Goal: Task Accomplishment & Management: Complete application form

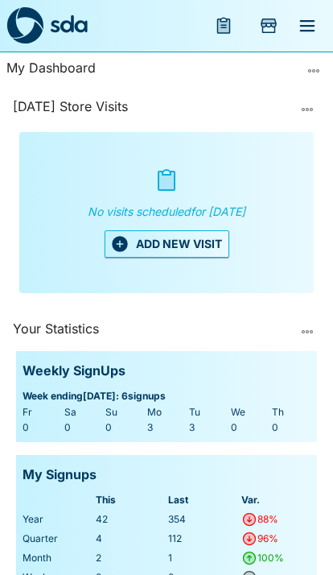
click at [163, 253] on button "ADD NEW VISIT" at bounding box center [167, 243] width 125 height 27
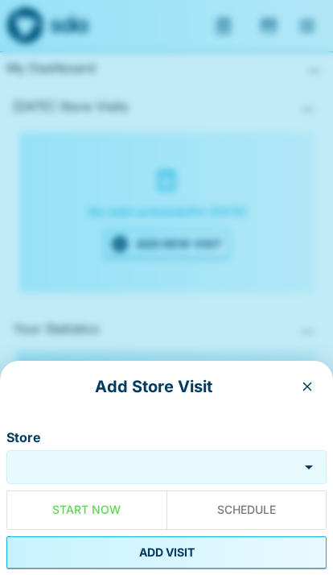
click at [178, 468] on input "Store" at bounding box center [152, 467] width 284 height 19
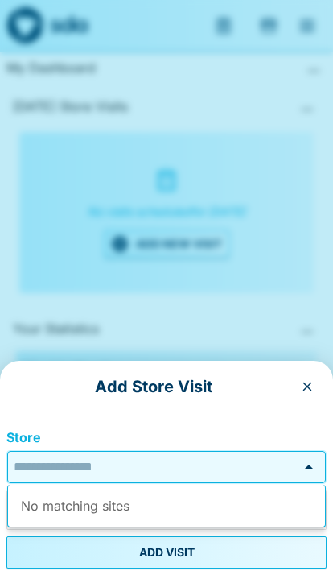
scroll to position [68, 0]
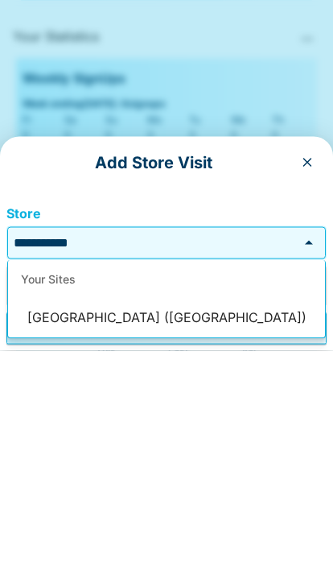
click at [74, 523] on li "[GEOGRAPHIC_DATA] ([GEOGRAPHIC_DATA])" at bounding box center [166, 542] width 317 height 39
type input "**********"
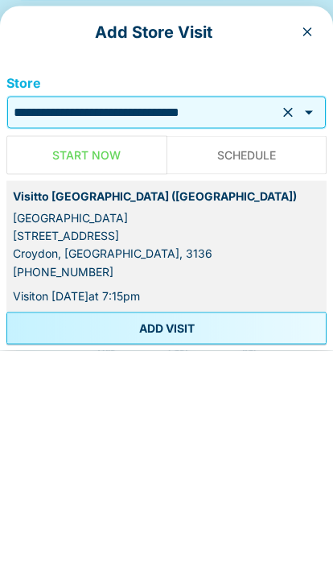
click at [101, 536] on button "ADD VISIT" at bounding box center [166, 552] width 320 height 32
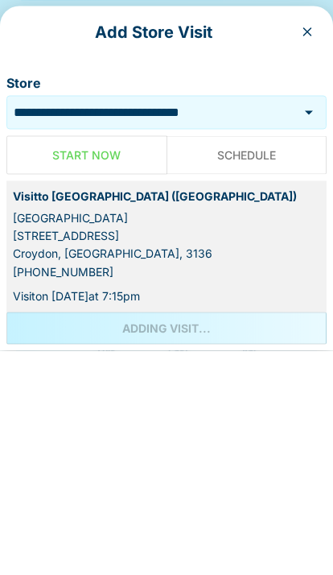
scroll to position [292, 0]
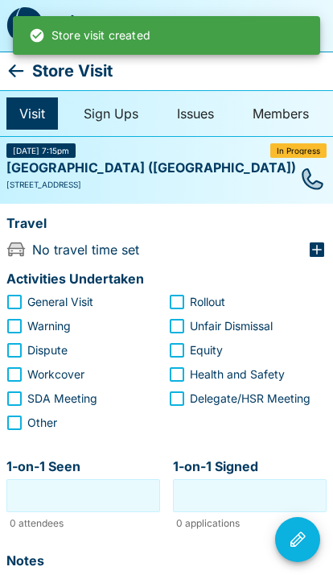
click at [11, 64] on icon at bounding box center [15, 70] width 19 height 19
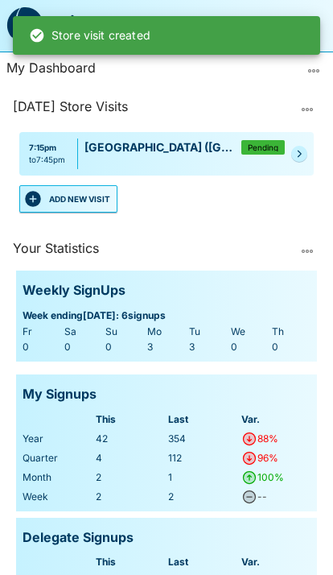
click at [79, 201] on button "ADD NEW VISIT" at bounding box center [68, 198] width 98 height 27
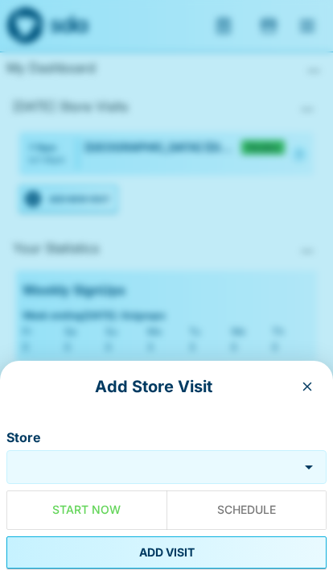
click at [201, 460] on input "Store" at bounding box center [152, 467] width 284 height 19
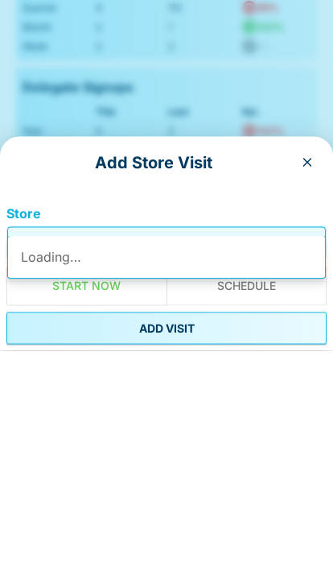
scroll to position [221, 0]
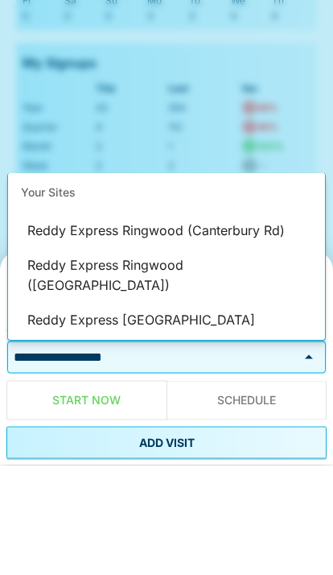
click at [81, 411] on li "Reddy Express [GEOGRAPHIC_DATA]" at bounding box center [166, 430] width 317 height 39
type input "**********"
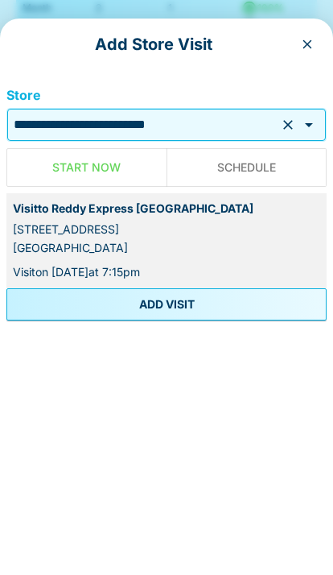
click at [225, 536] on button "ADD VISIT" at bounding box center [166, 552] width 320 height 32
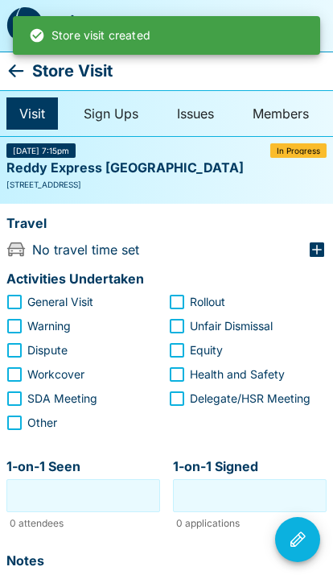
click at [13, 70] on icon at bounding box center [16, 70] width 15 height 13
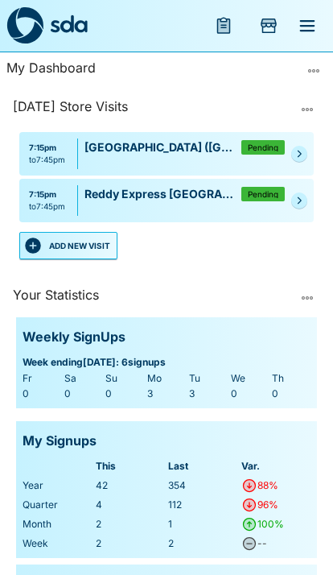
click at [66, 248] on button "ADD NEW VISIT" at bounding box center [68, 245] width 98 height 27
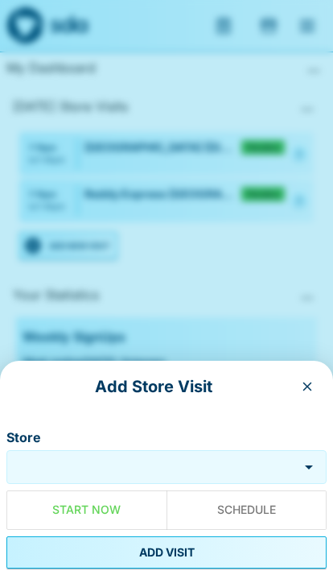
click at [206, 463] on input "Store" at bounding box center [152, 467] width 284 height 19
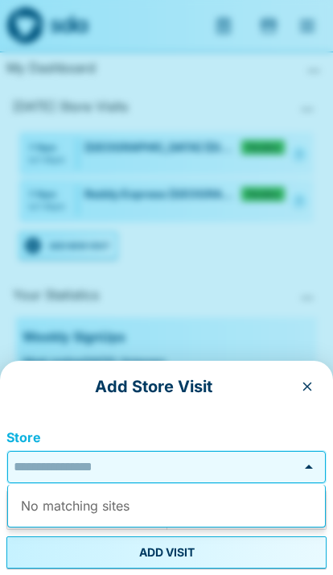
scroll to position [68, 0]
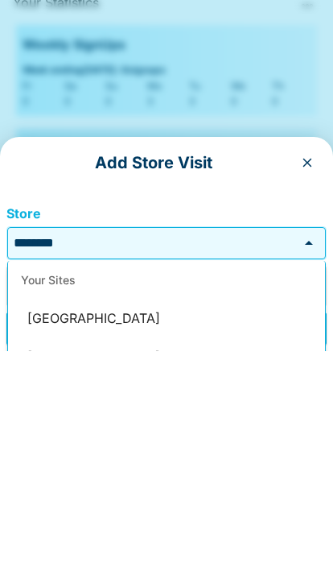
click at [79, 523] on li "[GEOGRAPHIC_DATA]" at bounding box center [166, 542] width 317 height 39
type input "**********"
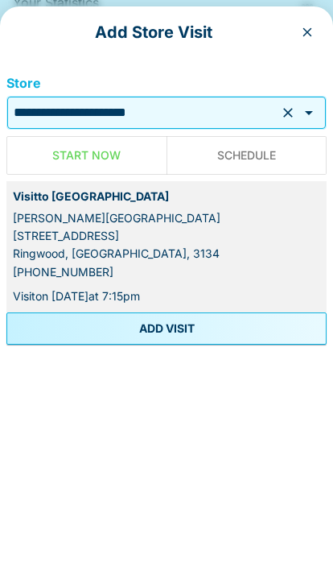
click at [84, 536] on button "ADD VISIT" at bounding box center [166, 552] width 320 height 32
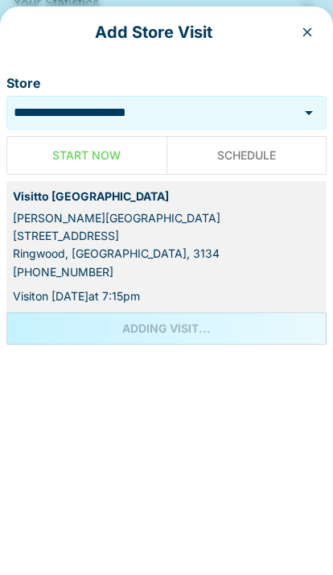
scroll to position [268, 0]
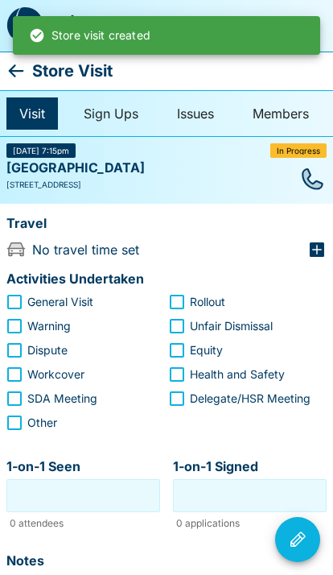
click at [15, 68] on icon at bounding box center [15, 70] width 19 height 19
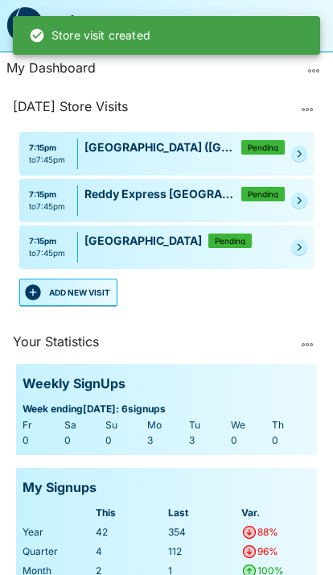
click at [81, 287] on button "ADD NEW VISIT" at bounding box center [68, 292] width 98 height 27
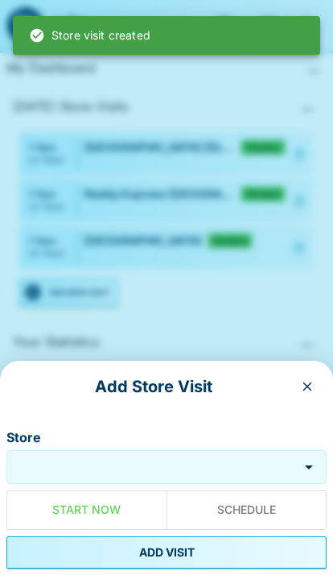
click at [217, 454] on div "Store" at bounding box center [166, 467] width 320 height 34
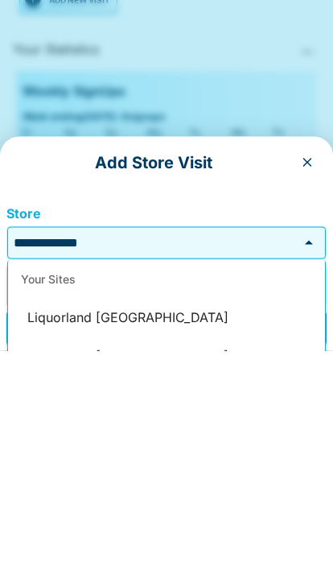
click at [70, 523] on li "Liquorland [GEOGRAPHIC_DATA]" at bounding box center [166, 542] width 317 height 39
type input "**********"
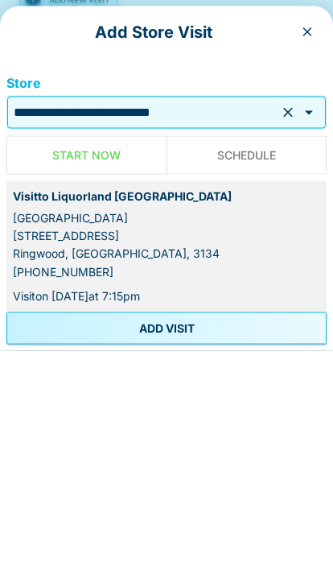
click at [45, 536] on button "ADD VISIT" at bounding box center [166, 552] width 320 height 32
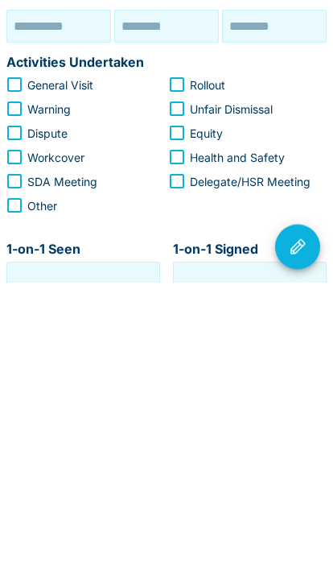
type input "**********"
type input "********"
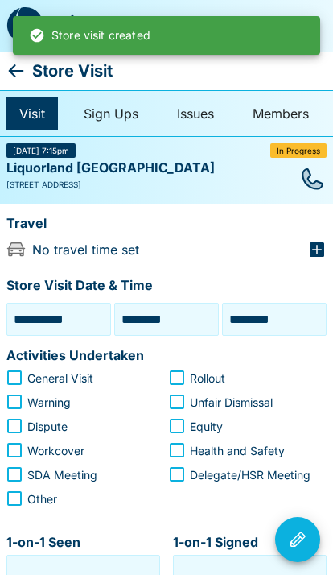
click at [14, 63] on icon at bounding box center [15, 70] width 19 height 19
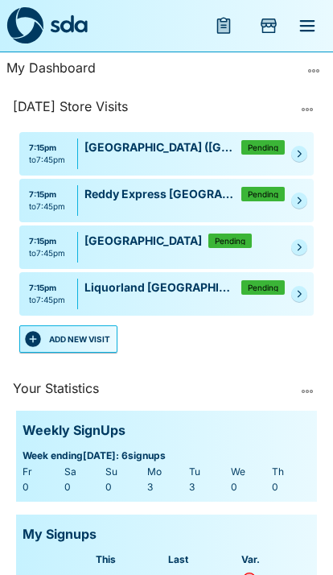
click at [56, 333] on button "ADD NEW VISIT" at bounding box center [68, 338] width 98 height 27
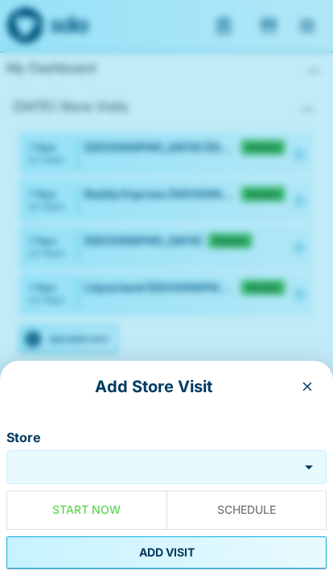
click at [229, 460] on input "Store" at bounding box center [152, 467] width 284 height 19
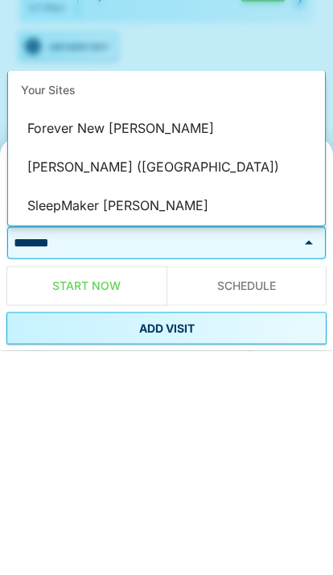
click at [39, 373] on li "[PERSON_NAME] ([GEOGRAPHIC_DATA])" at bounding box center [166, 392] width 317 height 39
type input "**********"
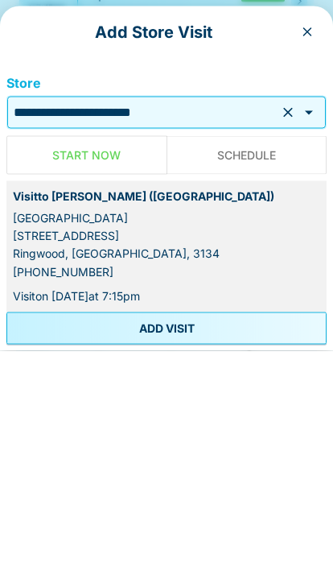
click at [85, 536] on button "ADD VISIT" at bounding box center [166, 552] width 320 height 32
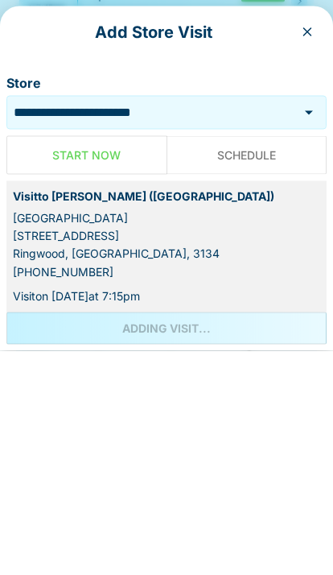
scroll to position [292, 0]
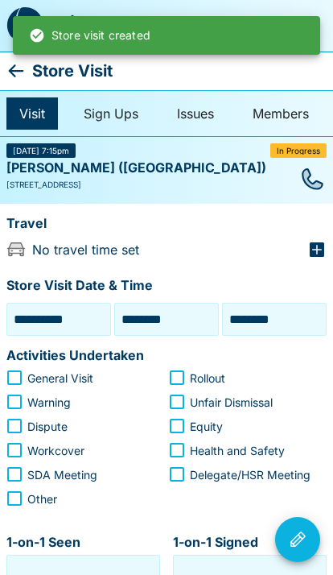
click at [21, 62] on icon at bounding box center [15, 70] width 19 height 19
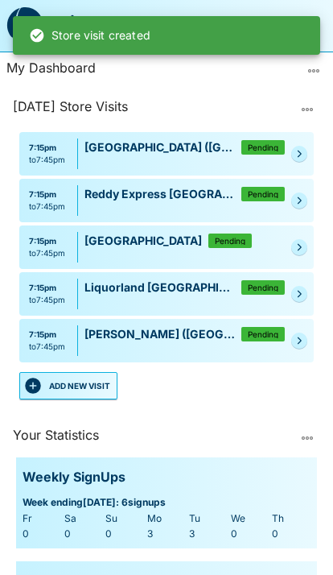
click at [83, 384] on button "ADD NEW VISIT" at bounding box center [68, 385] width 98 height 27
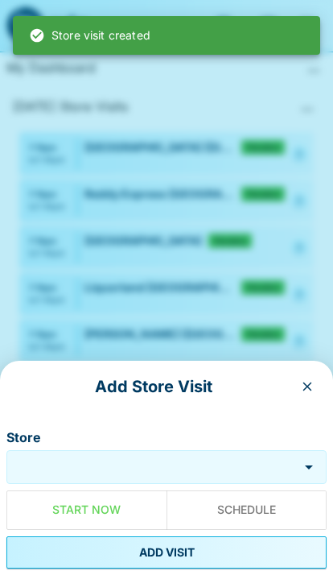
click at [186, 464] on input "Store" at bounding box center [152, 467] width 284 height 19
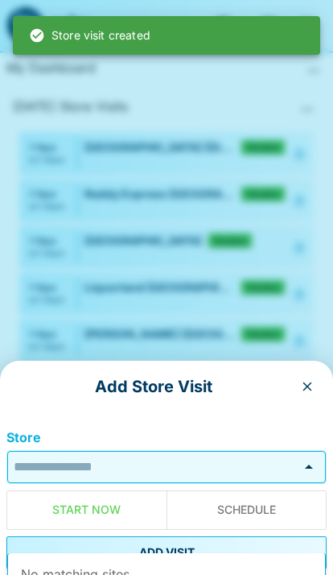
scroll to position [68, 0]
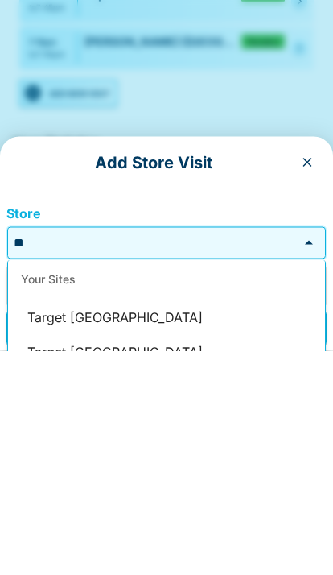
type input "*"
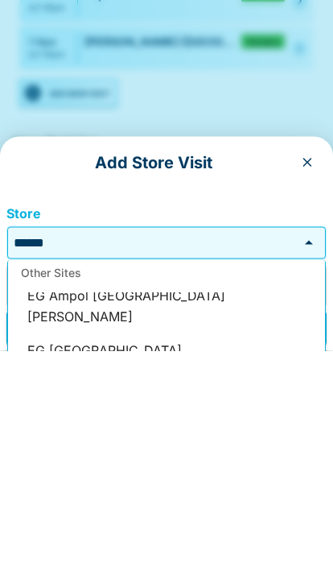
scroll to position [0, 0]
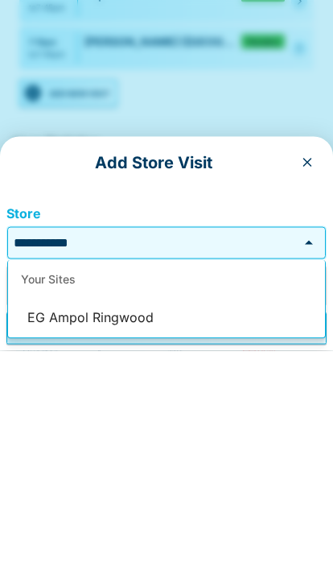
click at [60, 523] on li "EG Ampol Ringwood" at bounding box center [166, 542] width 317 height 39
type input "**********"
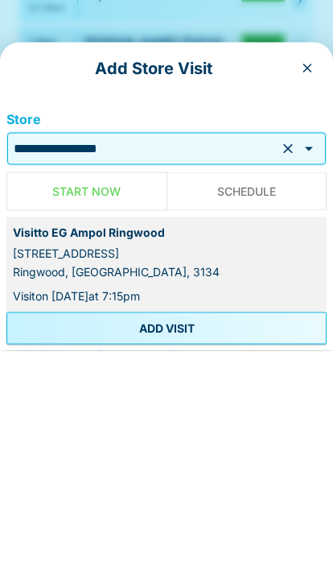
click at [48, 536] on button "ADD VISIT" at bounding box center [166, 552] width 320 height 32
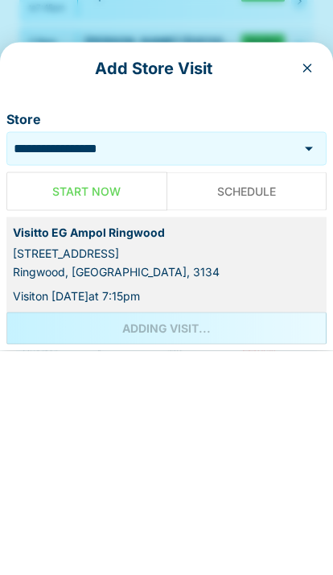
scroll to position [292, 0]
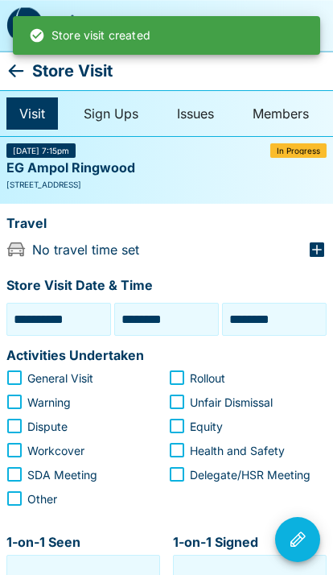
click at [12, 62] on icon at bounding box center [15, 70] width 19 height 19
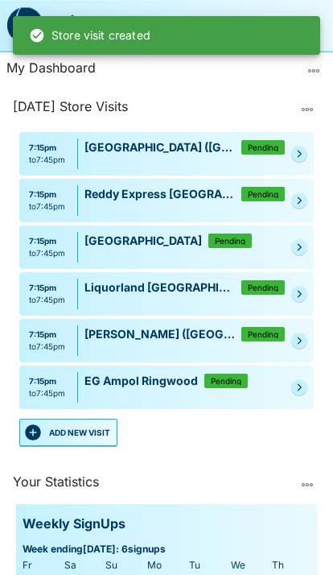
click at [79, 428] on button "ADD NEW VISIT" at bounding box center [68, 432] width 98 height 27
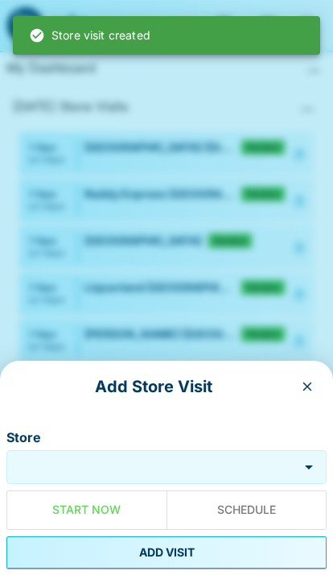
click at [204, 460] on input "Store" at bounding box center [152, 467] width 284 height 19
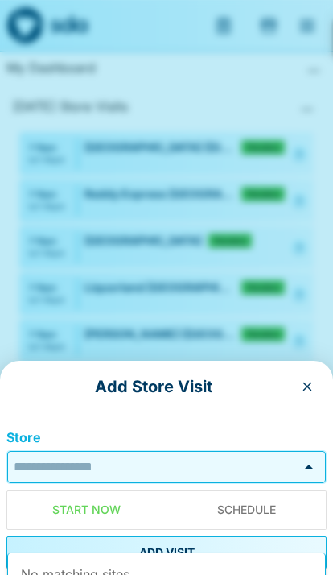
scroll to position [68, 0]
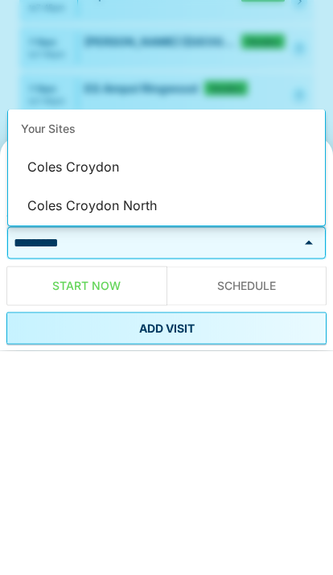
click at [51, 373] on li "Coles Croydon" at bounding box center [166, 392] width 317 height 39
type input "**********"
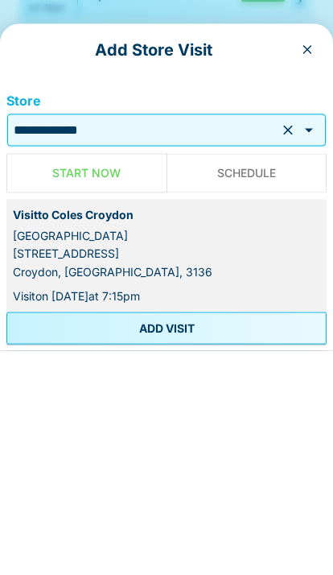
click at [56, 536] on button "ADD VISIT" at bounding box center [166, 552] width 320 height 32
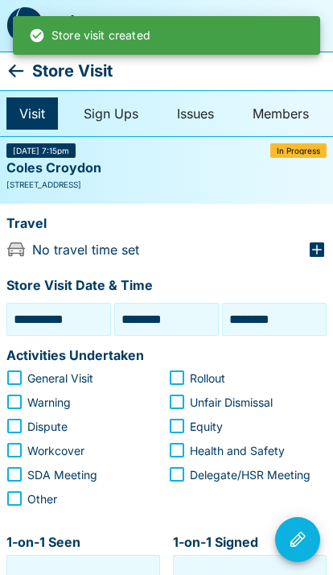
click at [19, 68] on icon at bounding box center [15, 70] width 19 height 19
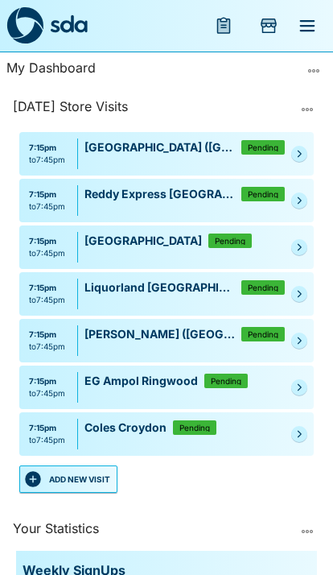
click at [89, 465] on button "ADD NEW VISIT" at bounding box center [68, 478] width 98 height 27
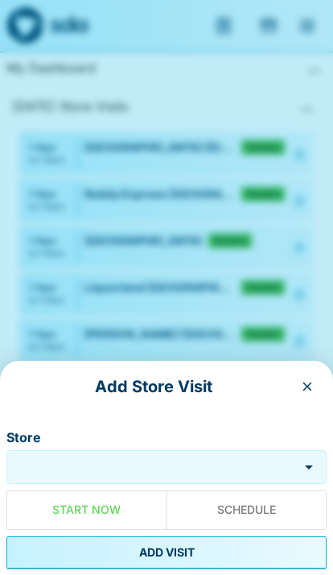
click at [171, 464] on input "Store" at bounding box center [152, 467] width 284 height 19
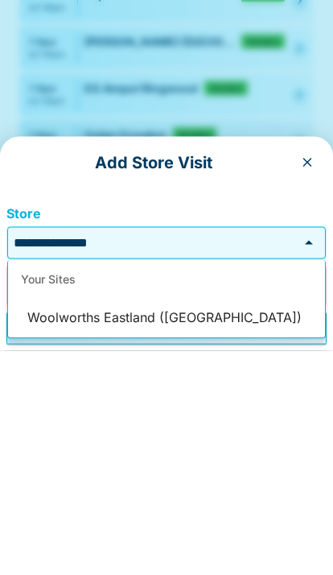
click at [70, 523] on li "Woolworths Eastland ([GEOGRAPHIC_DATA])" at bounding box center [166, 542] width 317 height 39
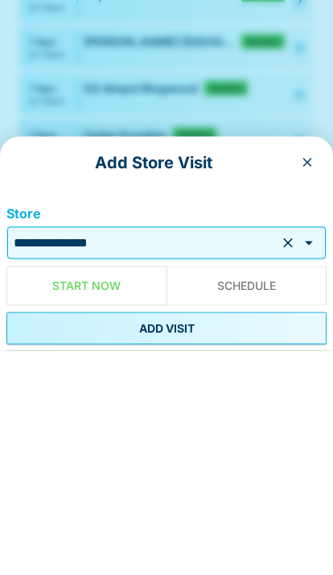
type input "**********"
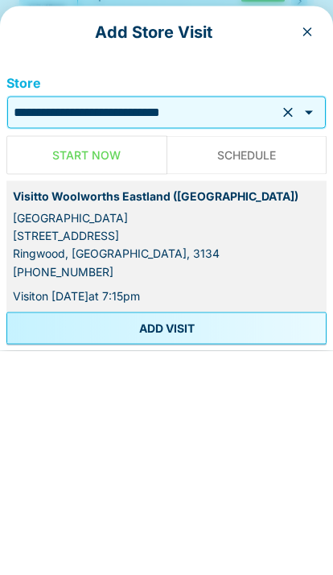
click at [79, 536] on button "ADD VISIT" at bounding box center [166, 552] width 320 height 32
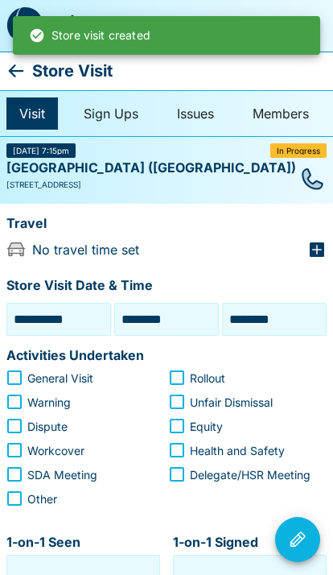
click at [21, 74] on icon at bounding box center [15, 70] width 19 height 19
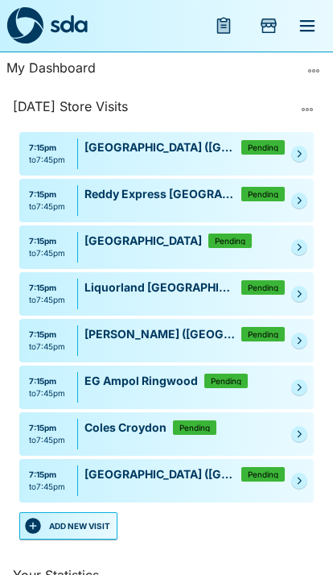
click at [90, 513] on button "ADD NEW VISIT" at bounding box center [68, 525] width 98 height 27
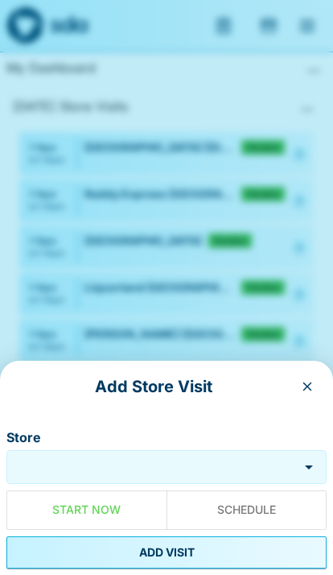
click at [181, 453] on div "Store" at bounding box center [166, 467] width 320 height 34
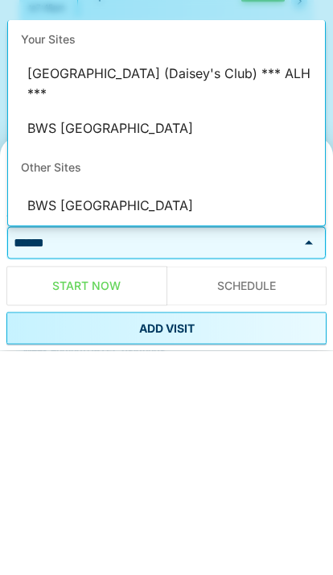
click at [62, 334] on li "BWS [GEOGRAPHIC_DATA]" at bounding box center [166, 353] width 317 height 39
type input "**********"
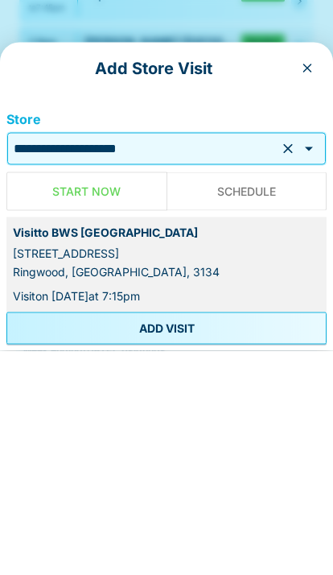
click at [266, 536] on button "ADD VISIT" at bounding box center [166, 552] width 320 height 32
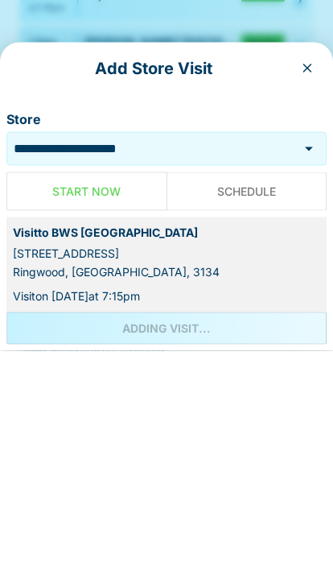
scroll to position [292, 0]
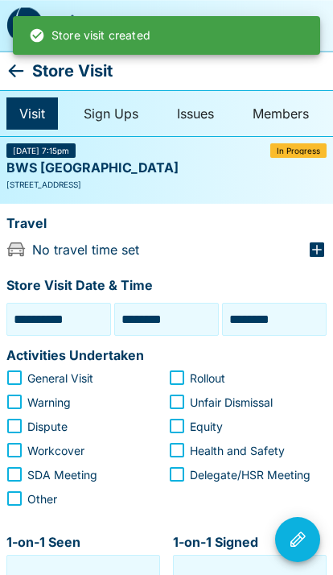
click at [14, 61] on icon at bounding box center [15, 70] width 19 height 19
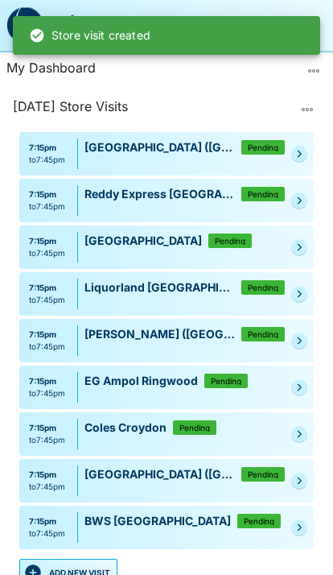
click at [304, 473] on link at bounding box center [299, 481] width 16 height 16
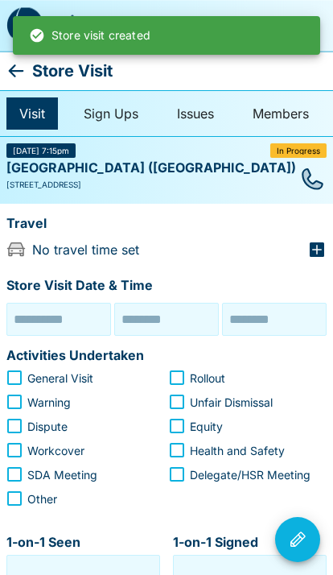
type input "**********"
type input "********"
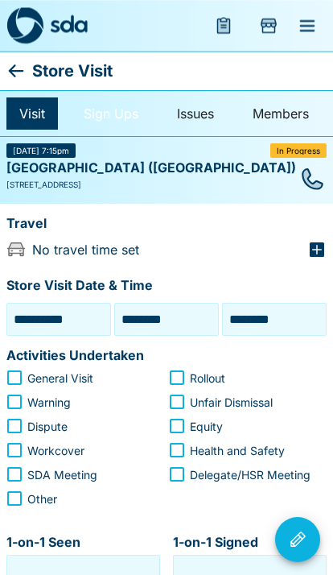
click at [91, 111] on link "Sign Ups" at bounding box center [111, 113] width 81 height 32
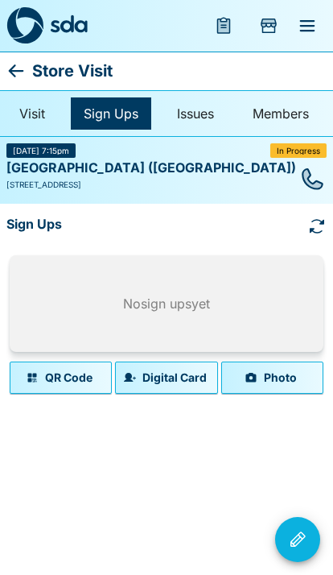
click at [264, 363] on button "Photo" at bounding box center [272, 378] width 102 height 32
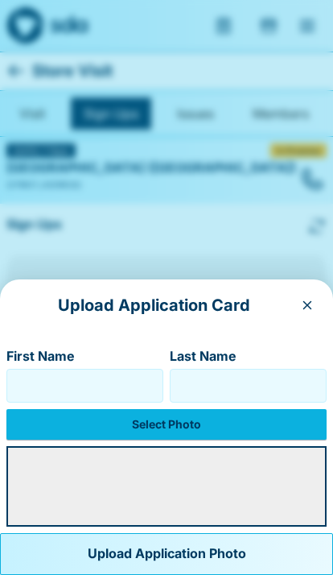
click at [216, 396] on input "Last Name" at bounding box center [248, 386] width 143 height 26
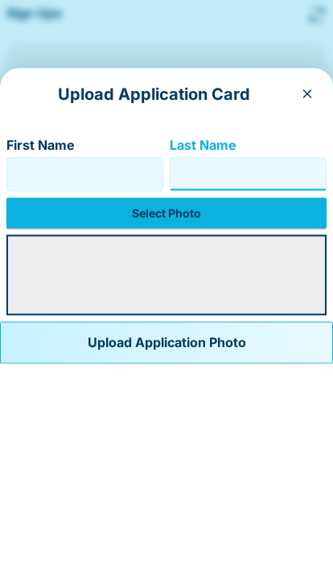
click at [64, 409] on label "Select Photo" at bounding box center [166, 424] width 320 height 31
click at [0, 0] on input "Select Photo" at bounding box center [0, 0] width 0 height 0
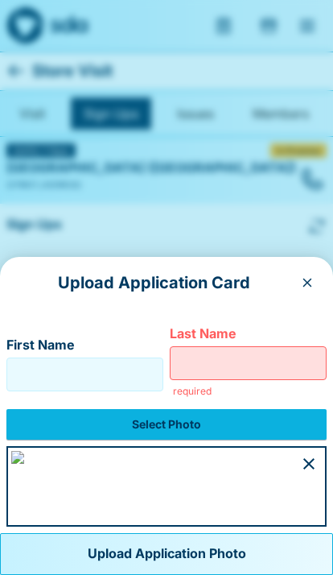
click at [49, 362] on input "First Name" at bounding box center [85, 375] width 143 height 26
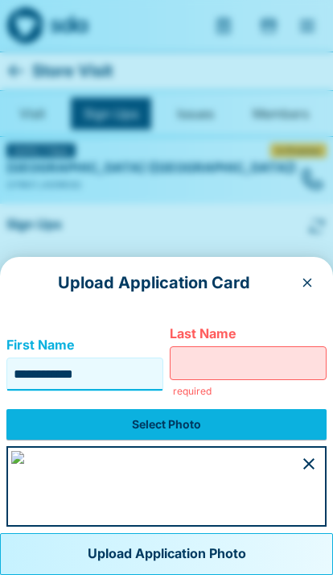
type input "**********"
click at [265, 350] on input "Last Name" at bounding box center [248, 363] width 143 height 26
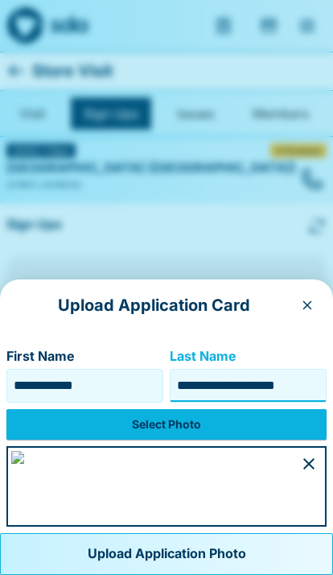
type input "**********"
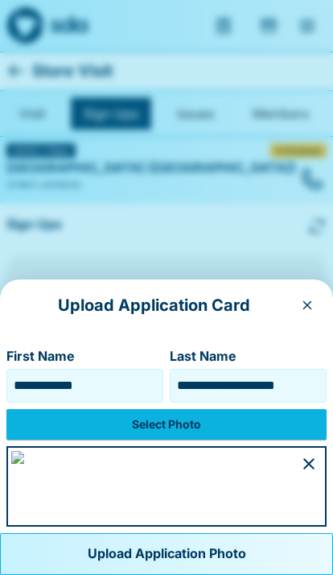
scroll to position [110, 0]
click at [105, 546] on button "Upload Application Photo" at bounding box center [166, 554] width 333 height 42
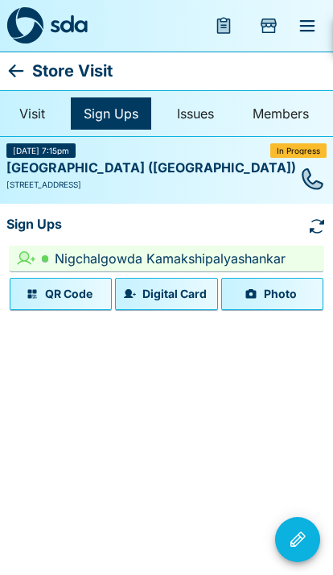
click at [14, 75] on icon at bounding box center [16, 70] width 15 height 13
